Goal: Information Seeking & Learning: Learn about a topic

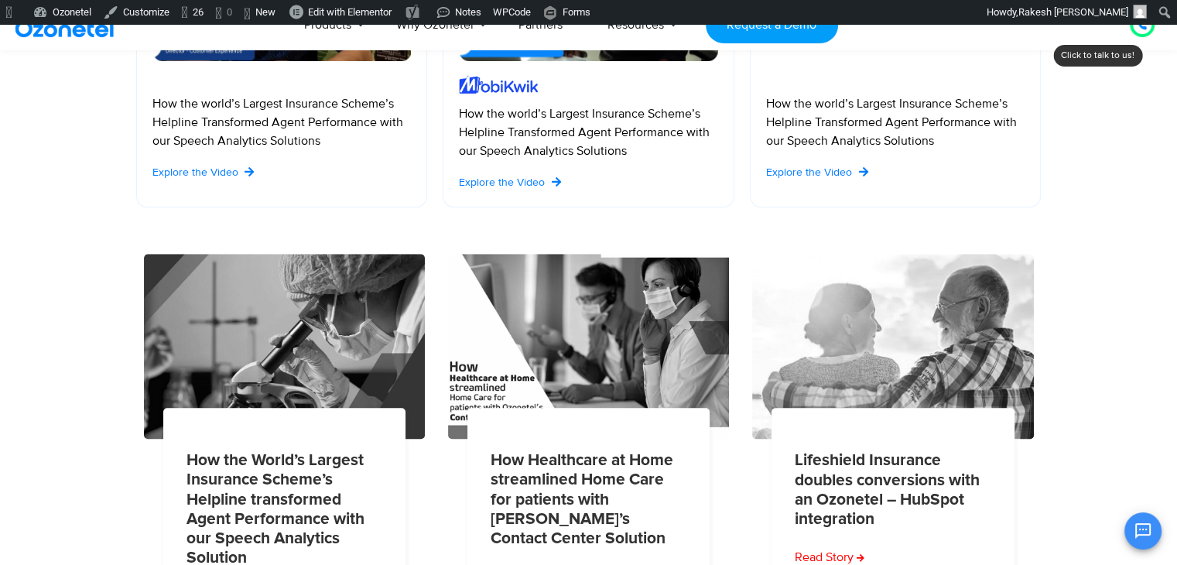
scroll to position [1392, 0]
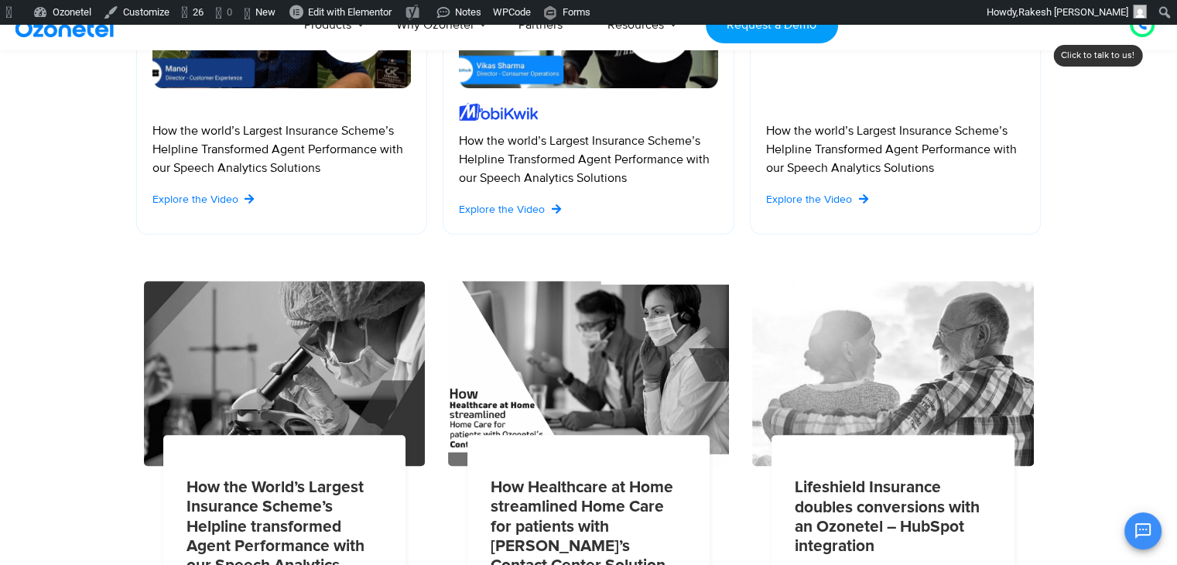
drag, startPoint x: 1170, startPoint y: 330, endPoint x: 1167, endPoint y: 319, distance: 11.3
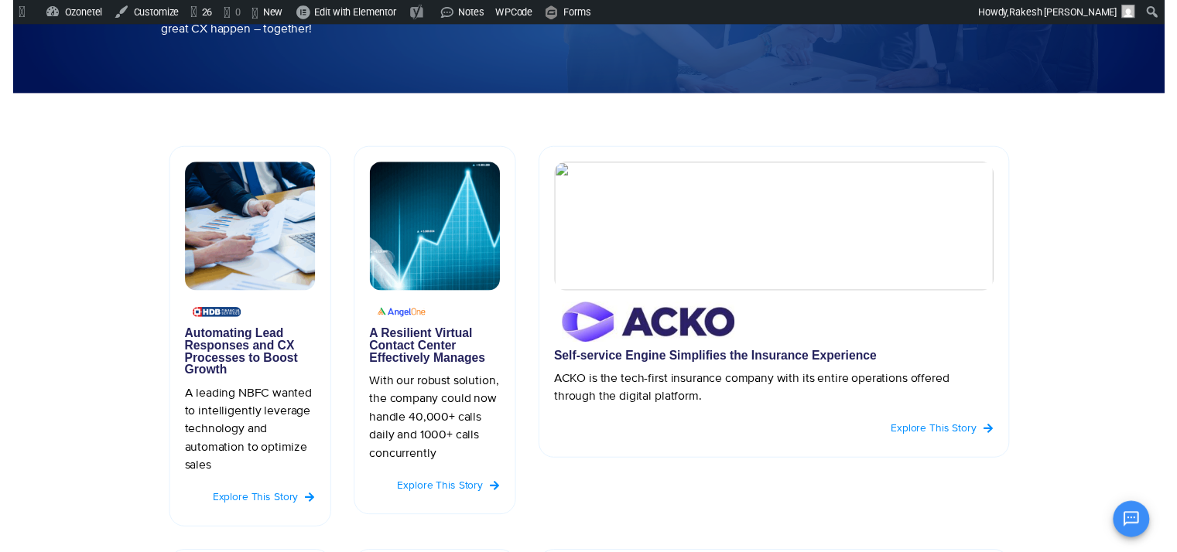
scroll to position [0, 0]
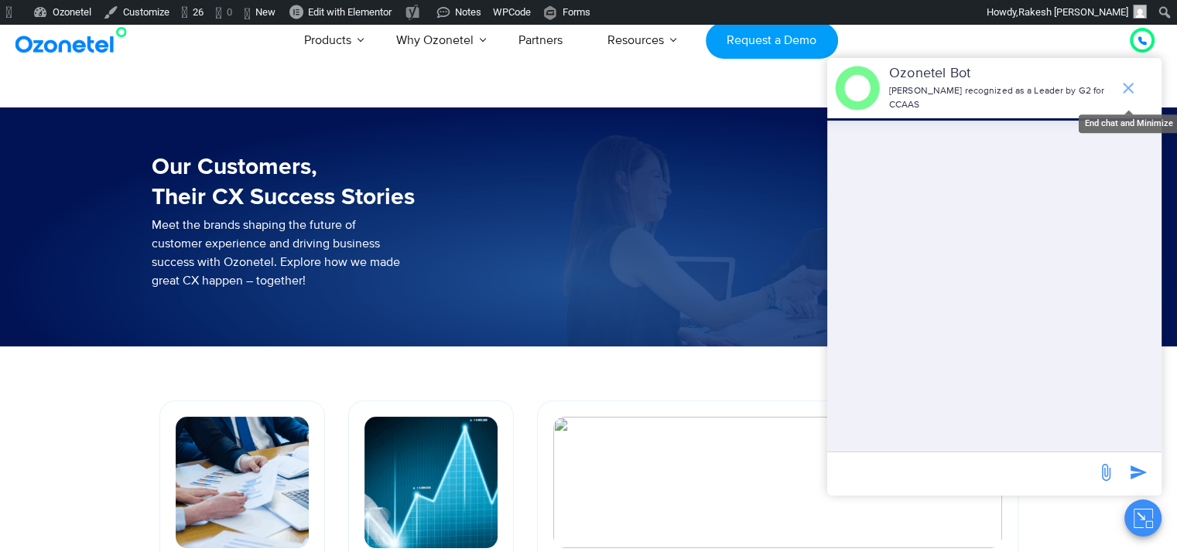
click at [1136, 79] on icon "end chat or minimize" at bounding box center [1128, 88] width 19 height 19
